Goal: Browse casually

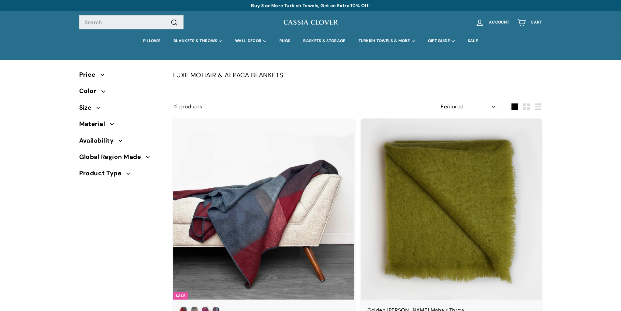
click at [447, 101] on select "Sort Featured Best selling Alphabetically, A-Z Alphabetically, Z-A Price, low t…" at bounding box center [468, 107] width 61 height 14
select select "title-ascending"
click at [441, 100] on select "Sort Featured Best selling Alphabetically, A-Z Alphabetically, Z-A Price, low t…" at bounding box center [468, 107] width 61 height 14
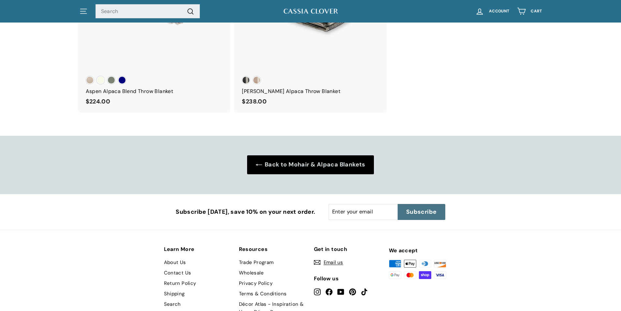
scroll to position [869, 0]
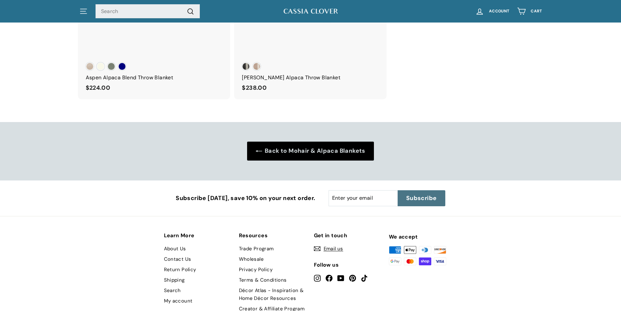
click at [340, 220] on div "Learn More About Us Contact Us Return Policy Shipping Search My account Resourc…" at bounding box center [310, 273] width 621 height 114
click at [406, 191] on button "Subscribe icon-right-arrow" at bounding box center [422, 198] width 48 height 16
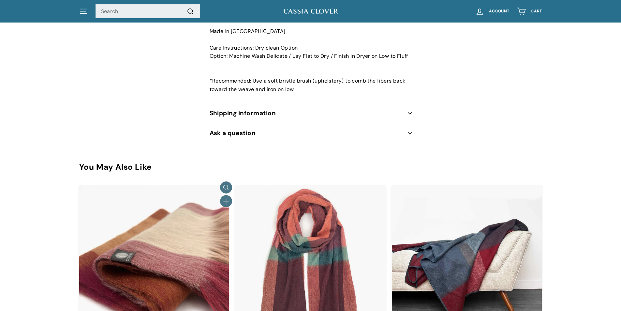
scroll to position [367, 0]
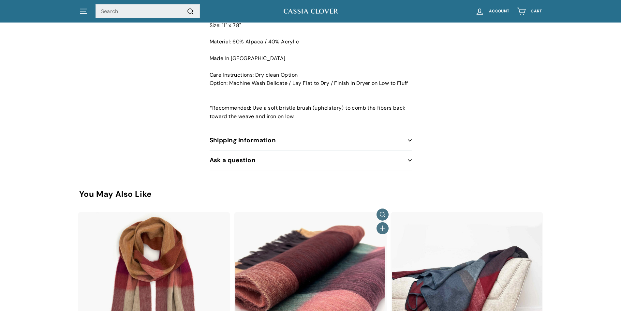
click at [250, 229] on img at bounding box center [310, 287] width 150 height 150
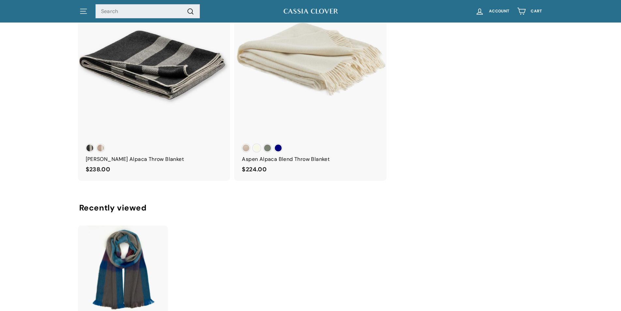
scroll to position [829, 0]
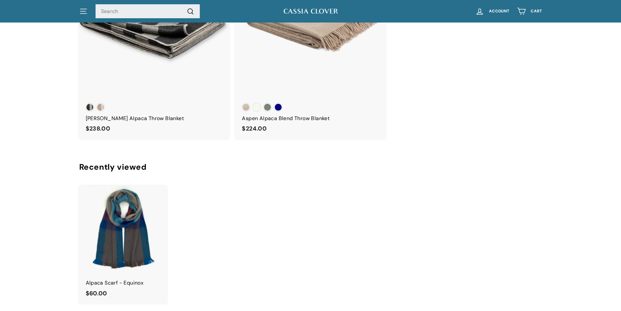
click at [340, 203] on div "Quick shop Add to cart Alpaca Scarf - Equinox $60.00 $60.00 "Close (esc)"" at bounding box center [310, 245] width 469 height 123
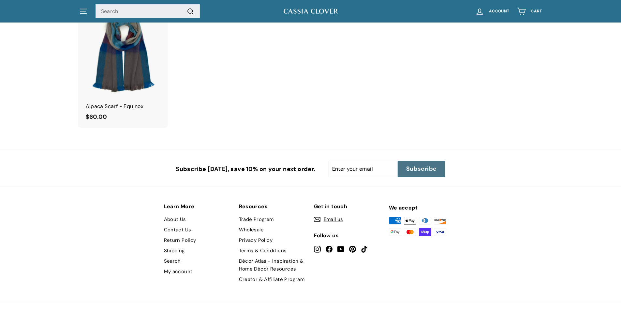
scroll to position [1023, 0]
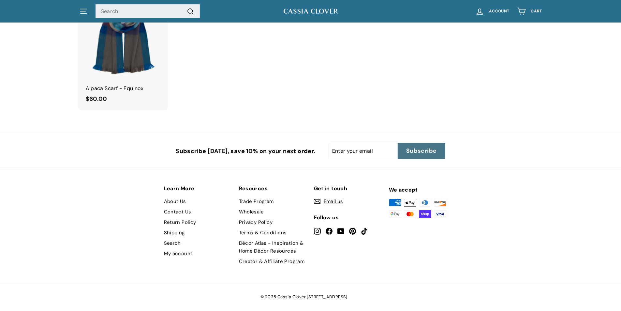
click at [351, 228] on icon at bounding box center [352, 230] width 7 height 7
